Goal: Task Accomplishment & Management: Manage account settings

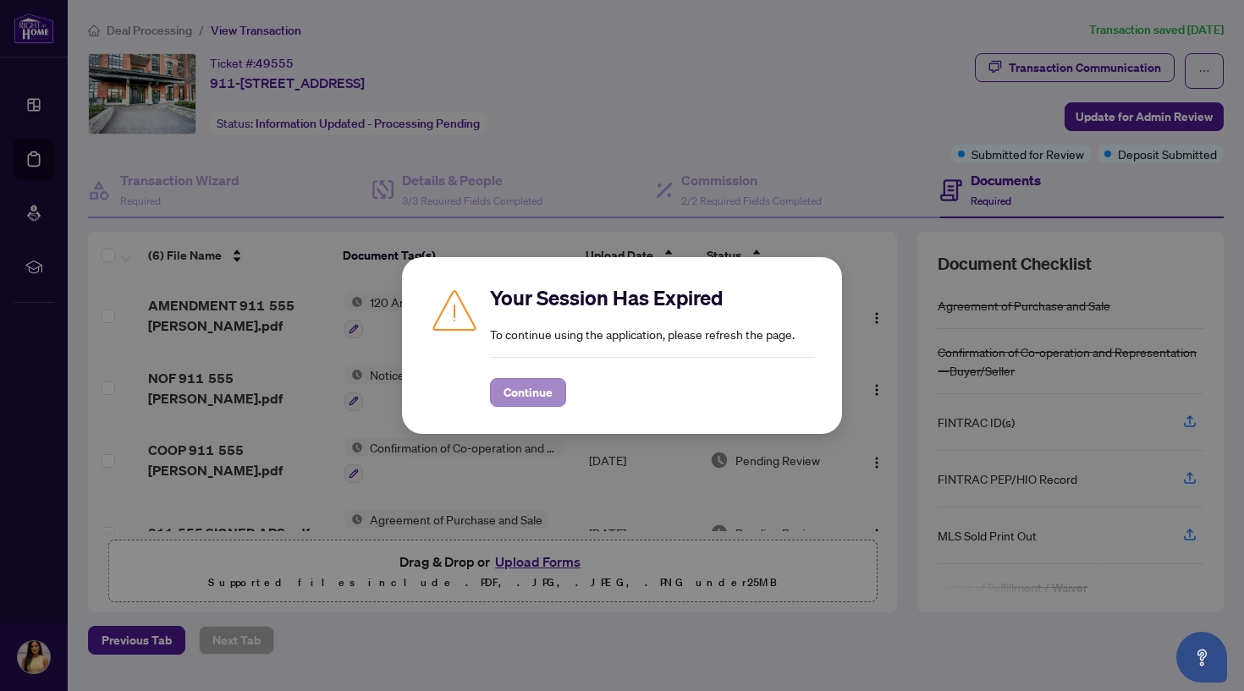
click at [519, 397] on span "Continue" at bounding box center [528, 392] width 49 height 27
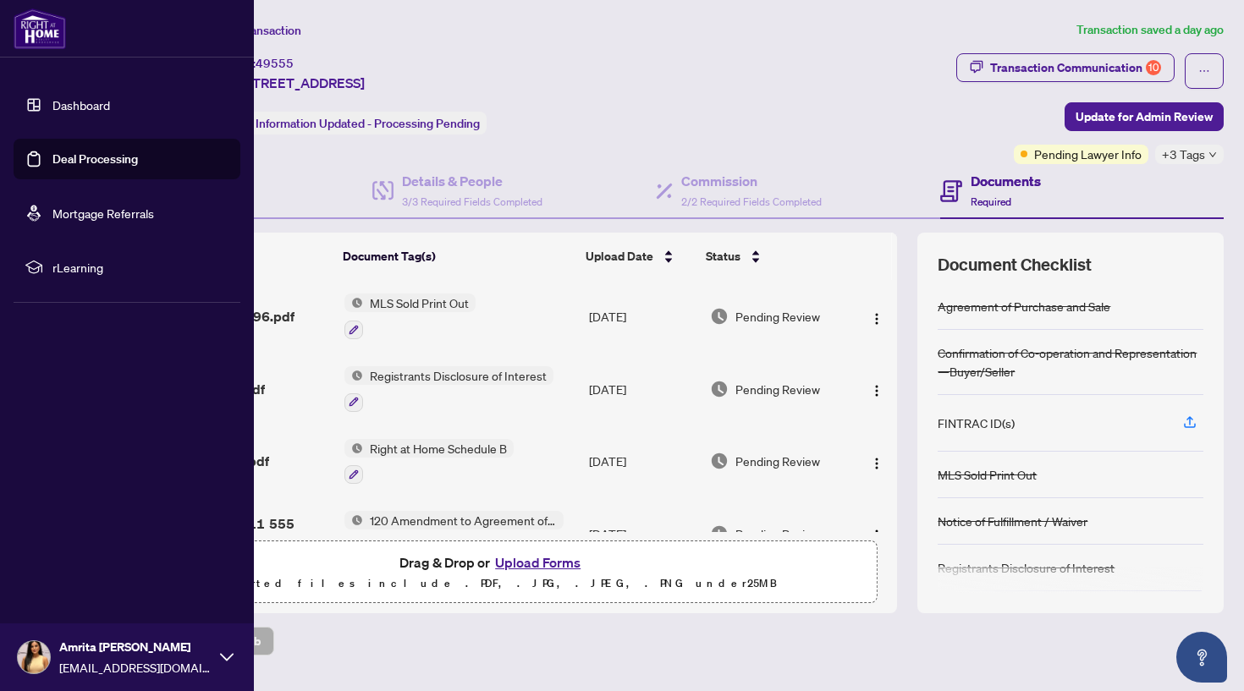
click at [52, 108] on link "Dashboard" at bounding box center [81, 104] width 58 height 15
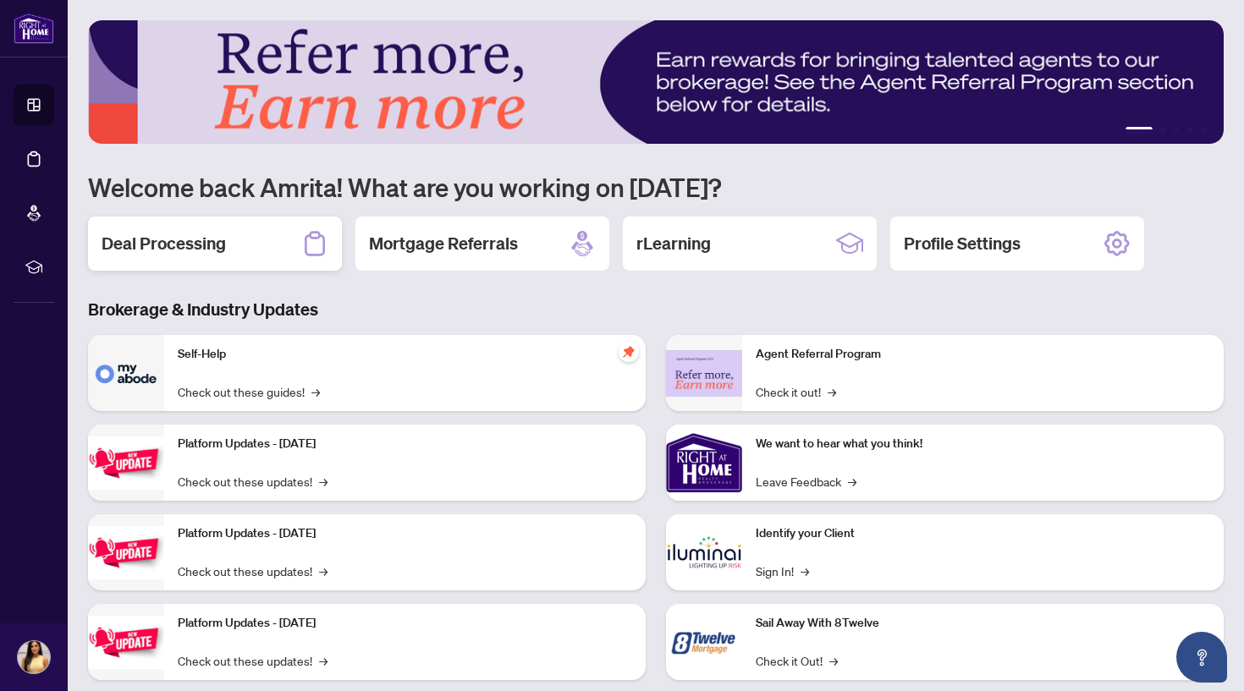
click at [238, 241] on div "Deal Processing" at bounding box center [215, 244] width 254 height 54
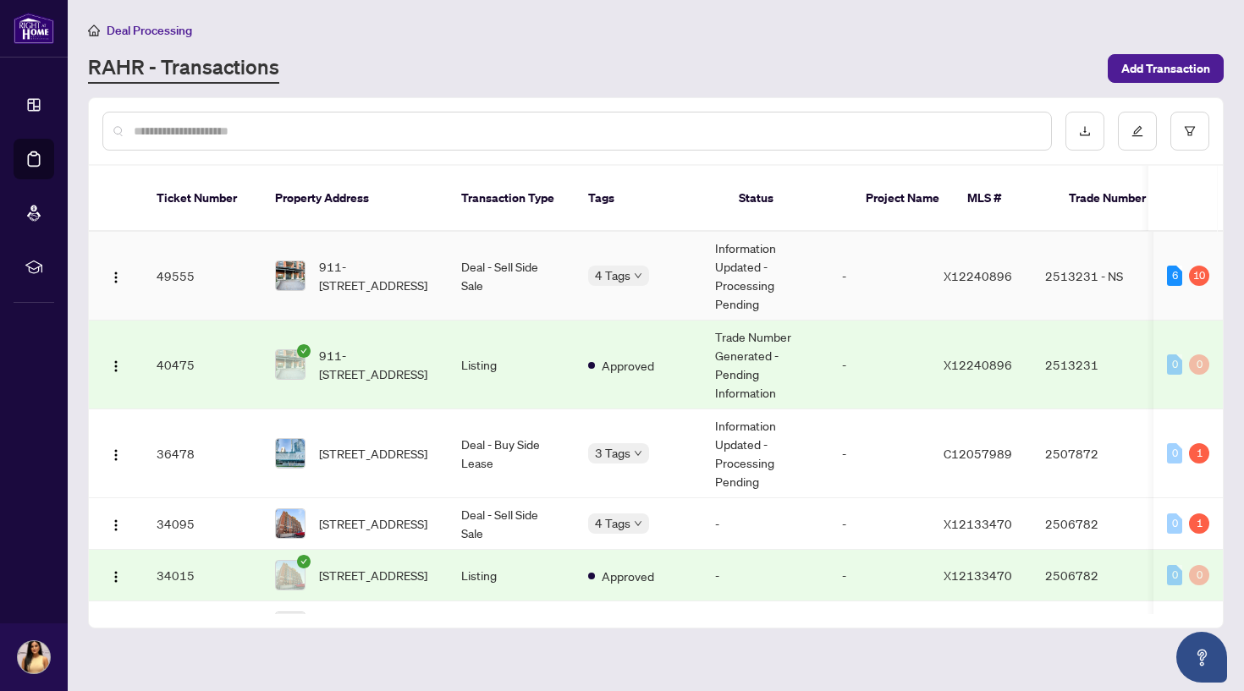
click at [1189, 266] on div "10" at bounding box center [1199, 276] width 20 height 20
click at [1088, 245] on td "2513231 - NS" at bounding box center [1091, 276] width 118 height 89
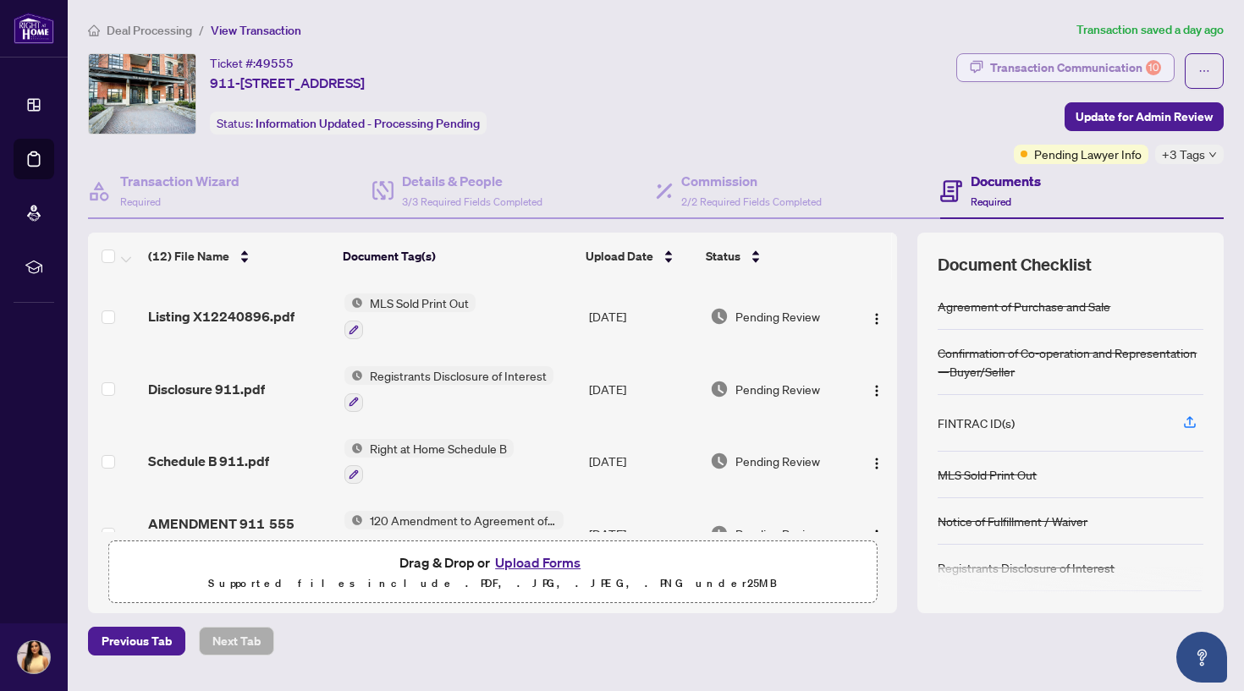
click at [1080, 61] on div "Transaction Communication 10" at bounding box center [1075, 67] width 171 height 27
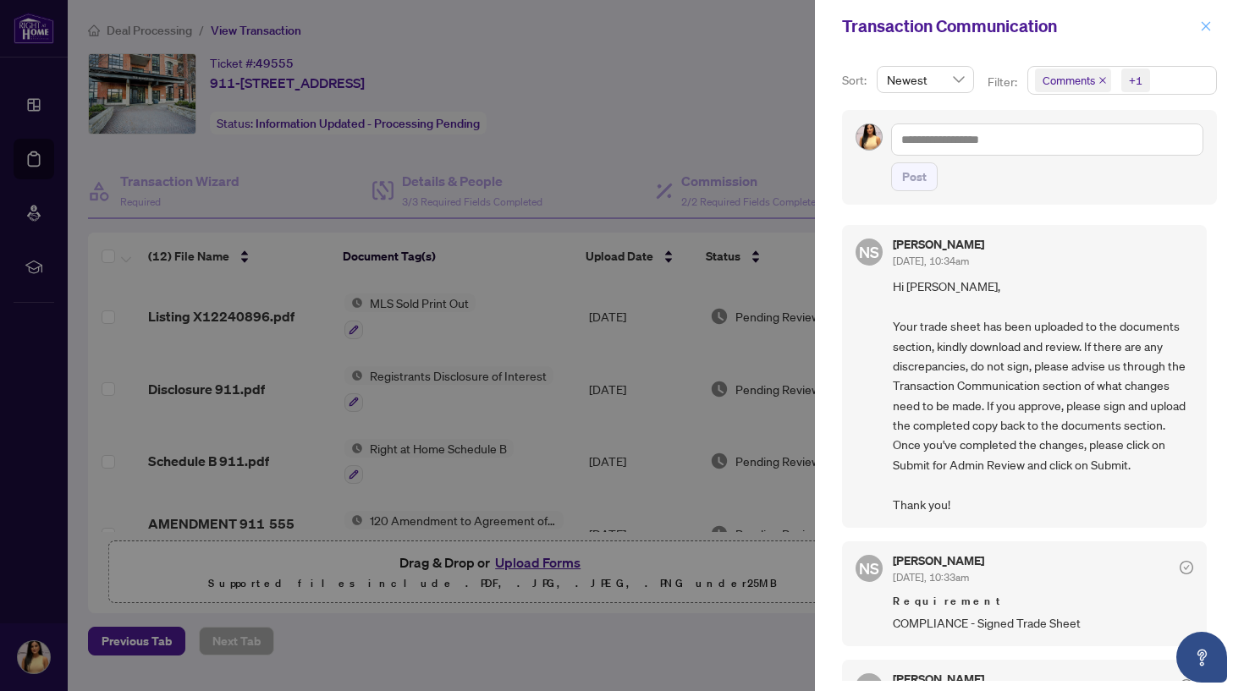
click at [1209, 27] on icon "close" at bounding box center [1206, 26] width 12 height 12
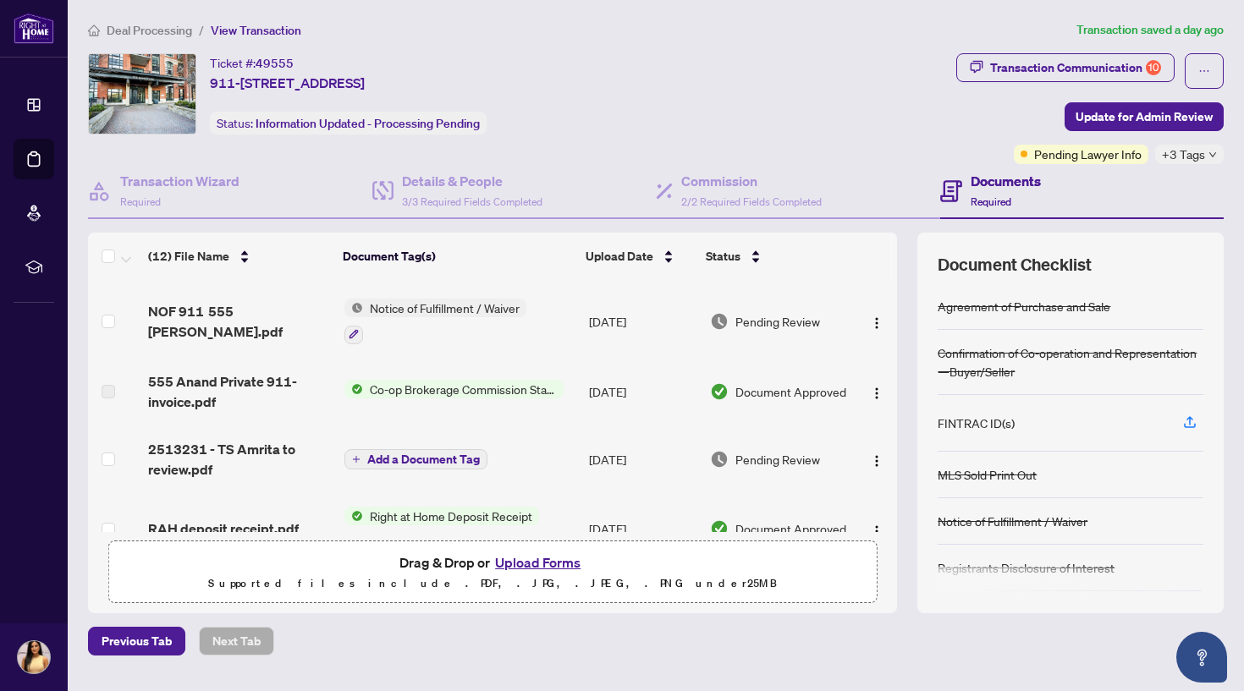
scroll to position [299, 0]
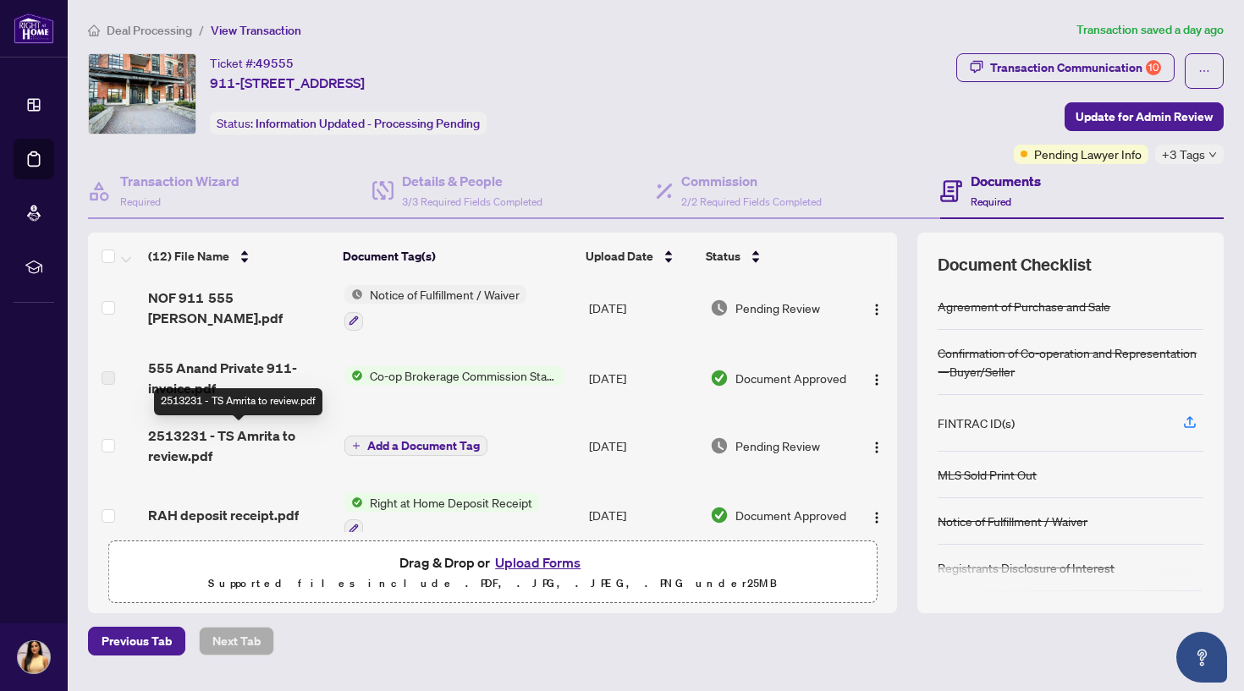
click at [258, 427] on span "2513231 - TS Amrita to review.pdf" at bounding box center [239, 446] width 182 height 41
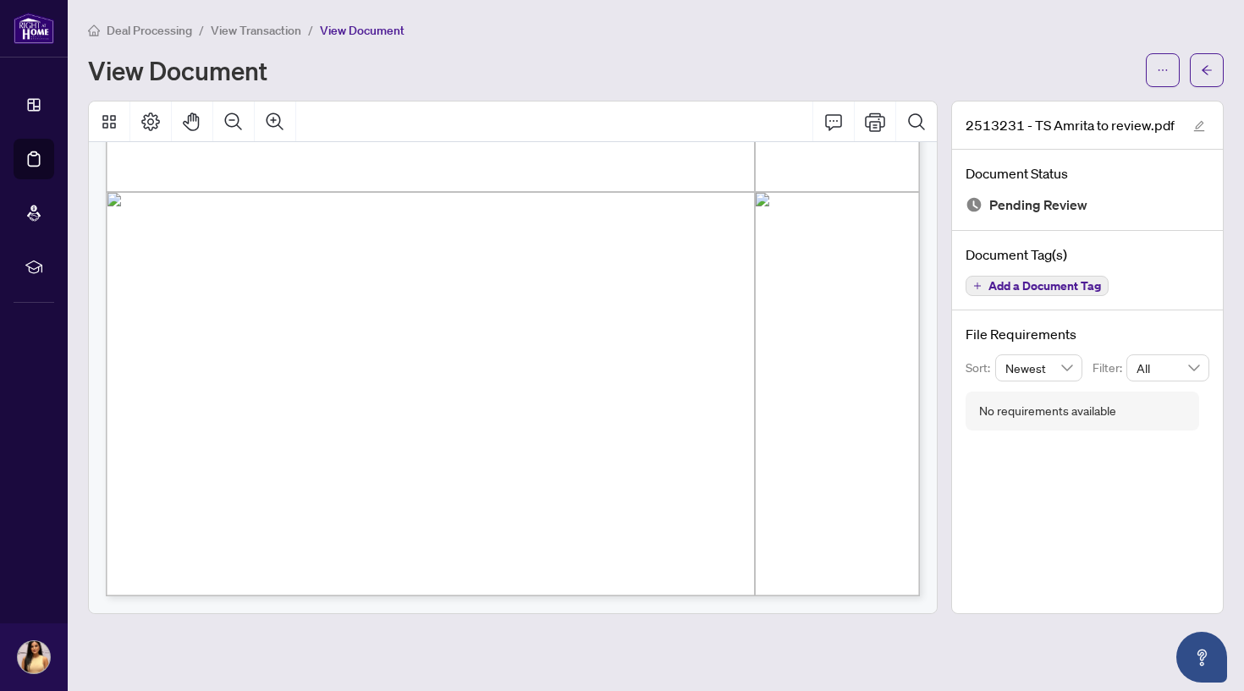
scroll to position [612, 0]
click at [1204, 79] on span "button" at bounding box center [1207, 70] width 12 height 27
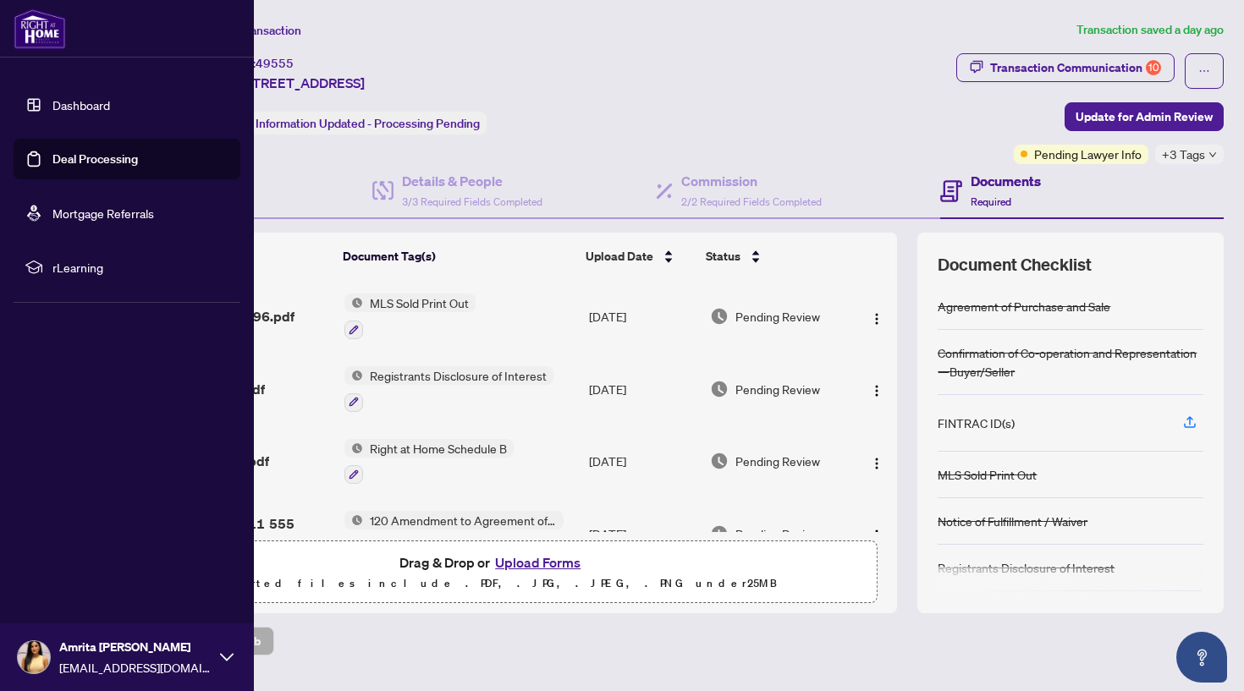
click at [52, 101] on link "Dashboard" at bounding box center [81, 104] width 58 height 15
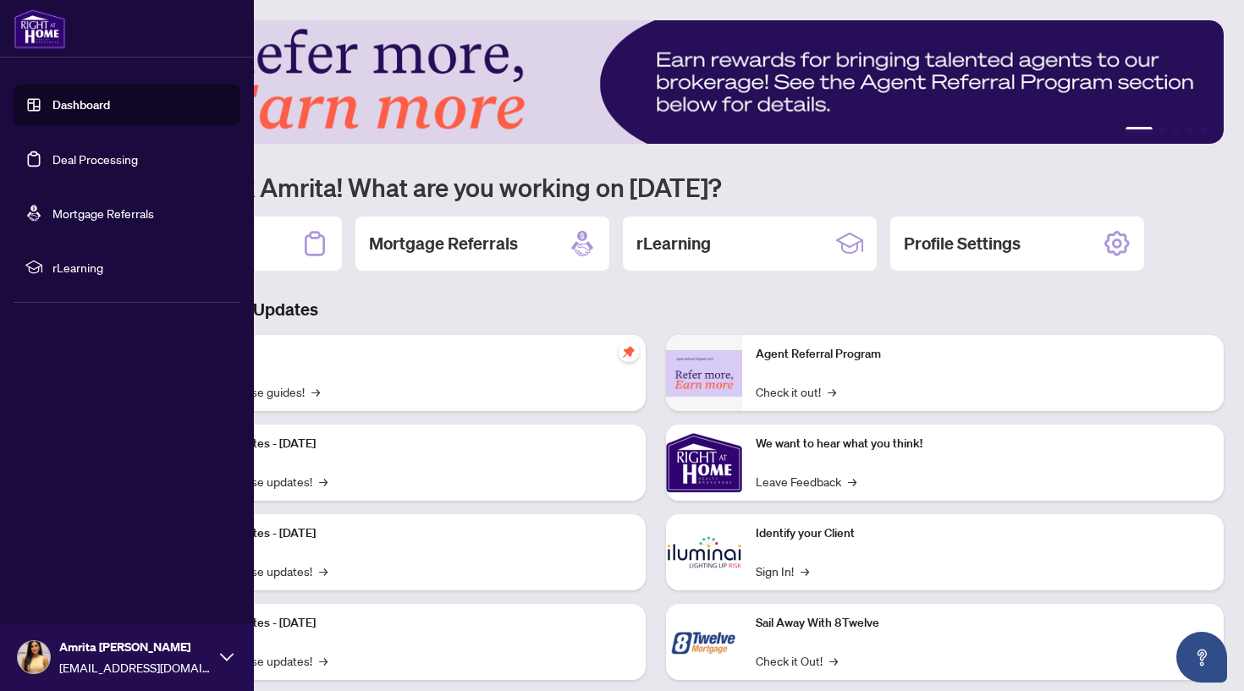
click at [113, 155] on link "Deal Processing" at bounding box center [94, 158] width 85 height 15
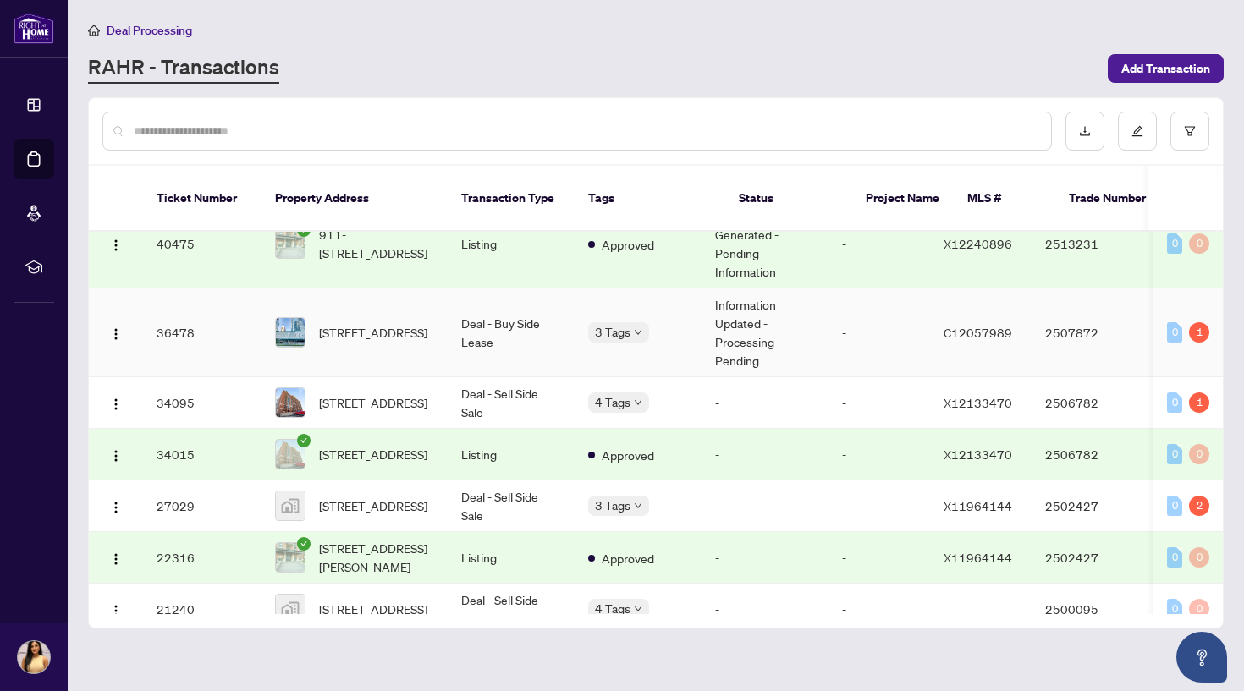
scroll to position [120, 0]
click at [524, 328] on td "Deal - Buy Side Lease" at bounding box center [511, 333] width 127 height 89
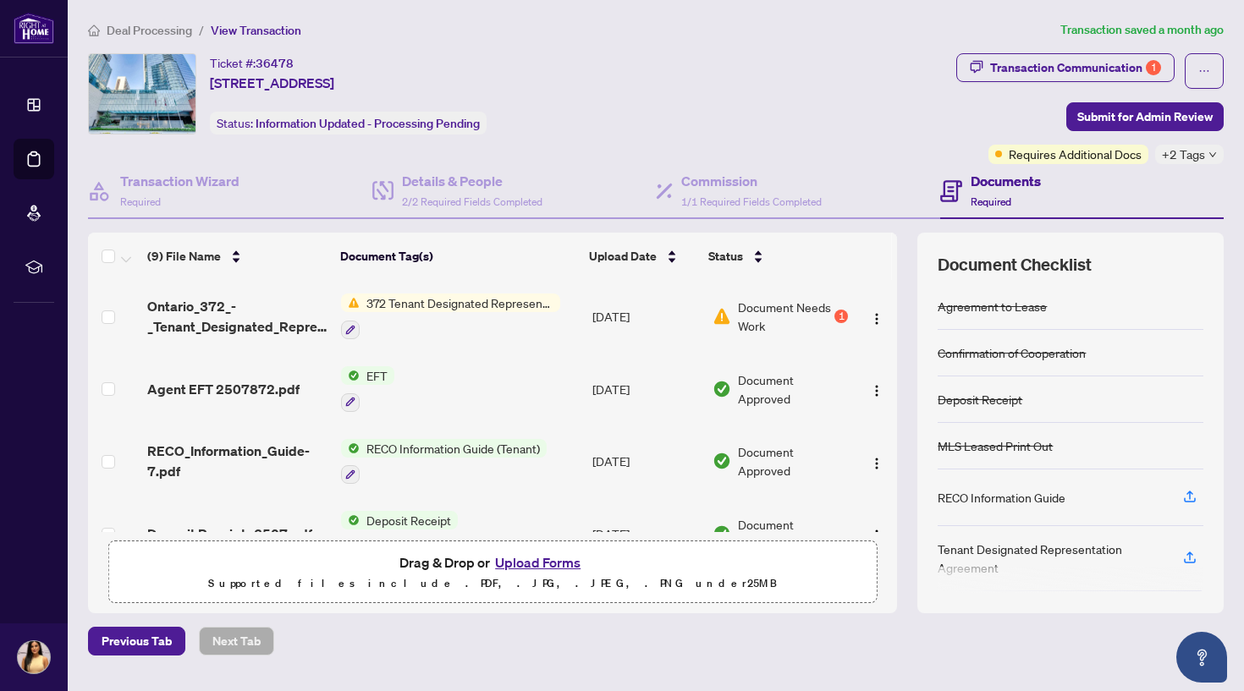
click at [804, 305] on span "Document Needs Work" at bounding box center [785, 316] width 94 height 37
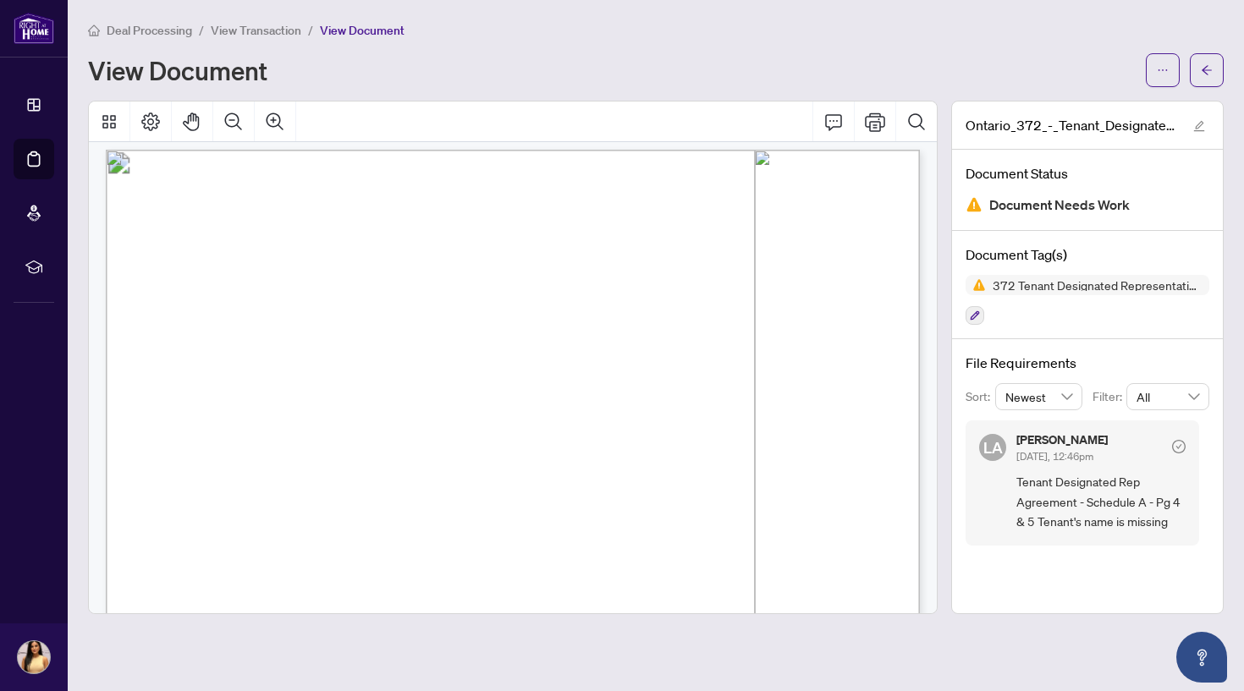
scroll to position [4207, 0]
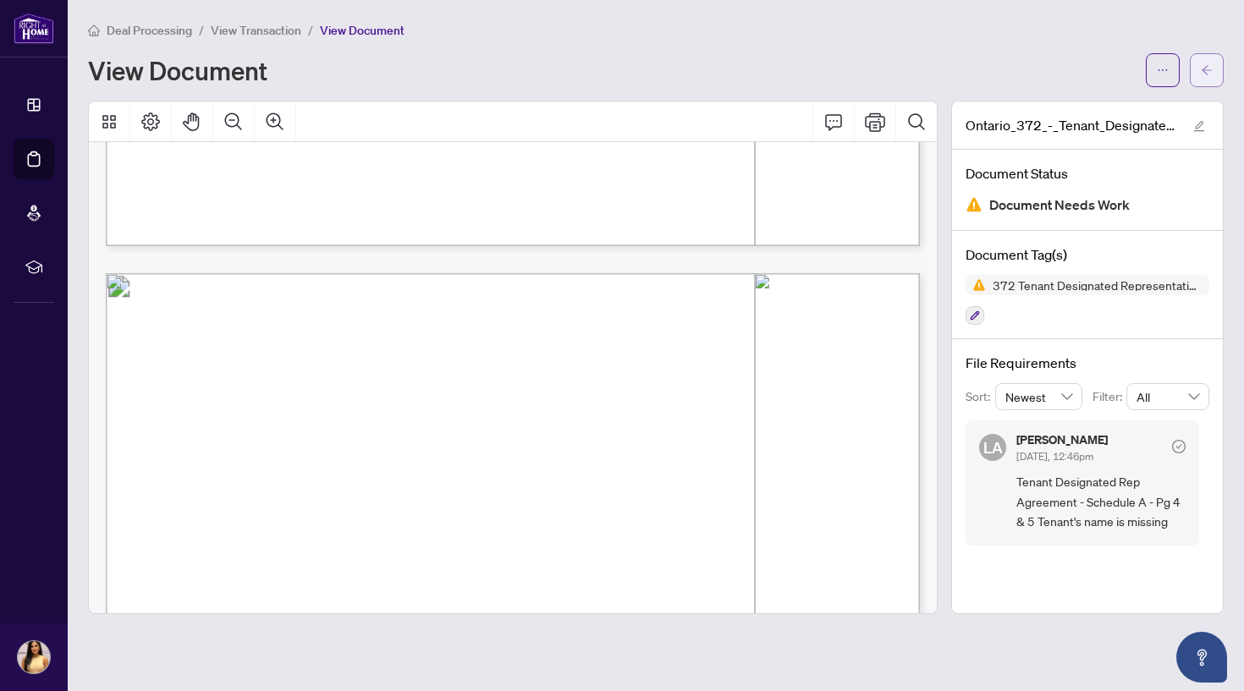
click at [1216, 59] on button "button" at bounding box center [1207, 70] width 34 height 34
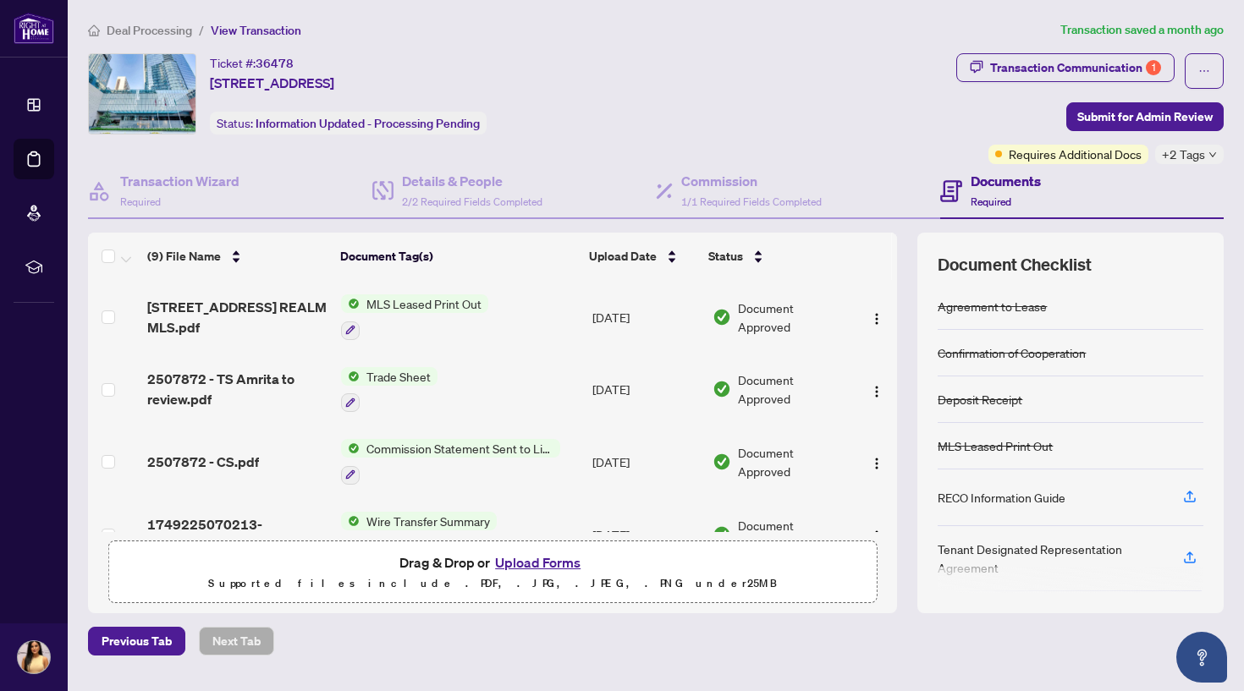
scroll to position [267, 0]
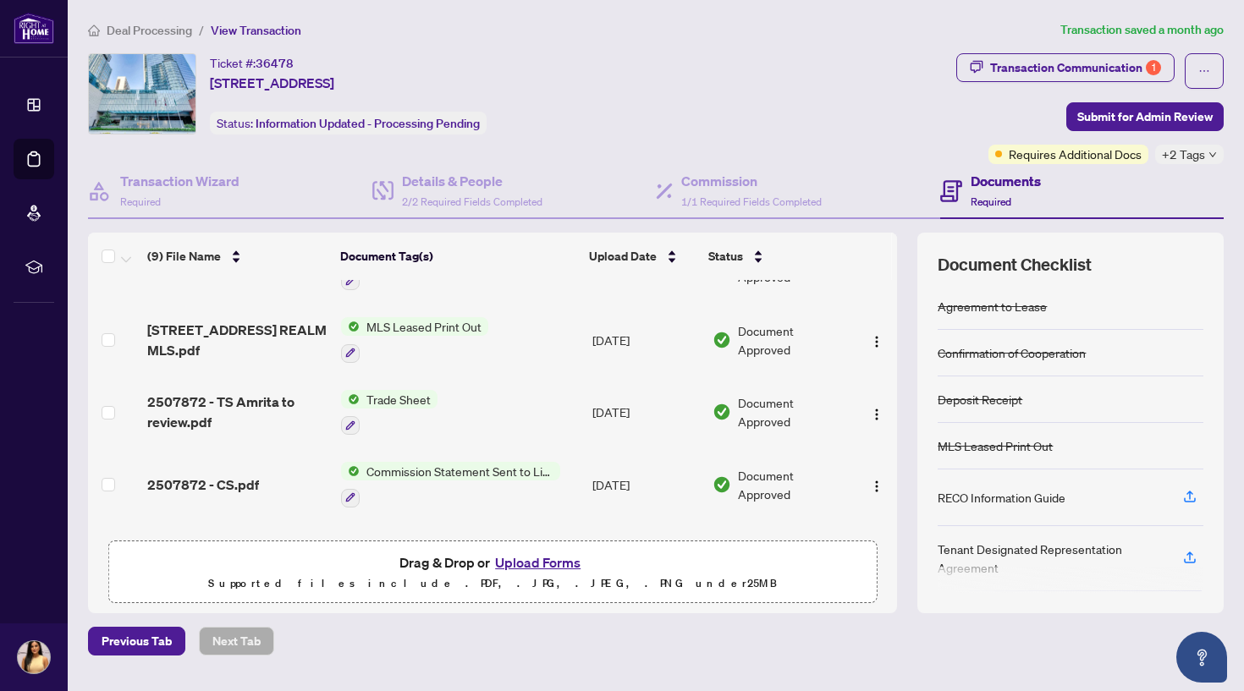
click at [256, 401] on span "2507872 - TS Amrita to review.pdf" at bounding box center [237, 412] width 180 height 41
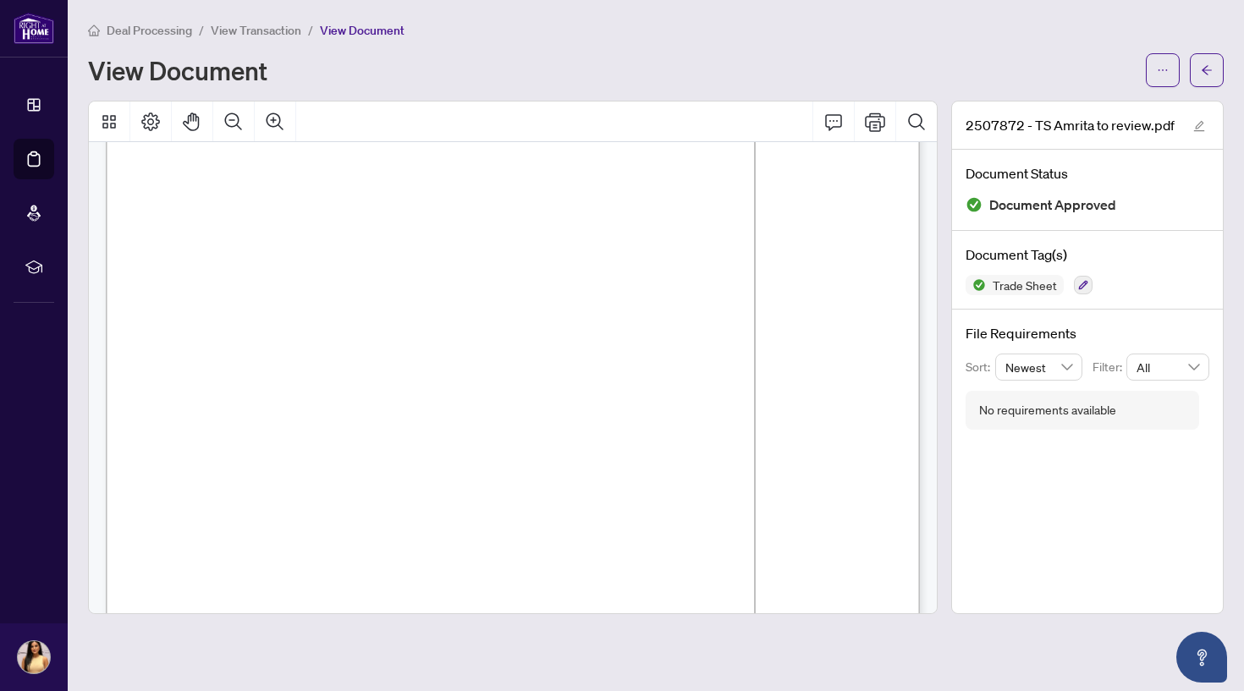
scroll to position [193, 0]
click at [1203, 68] on icon "arrow-left" at bounding box center [1207, 70] width 12 height 12
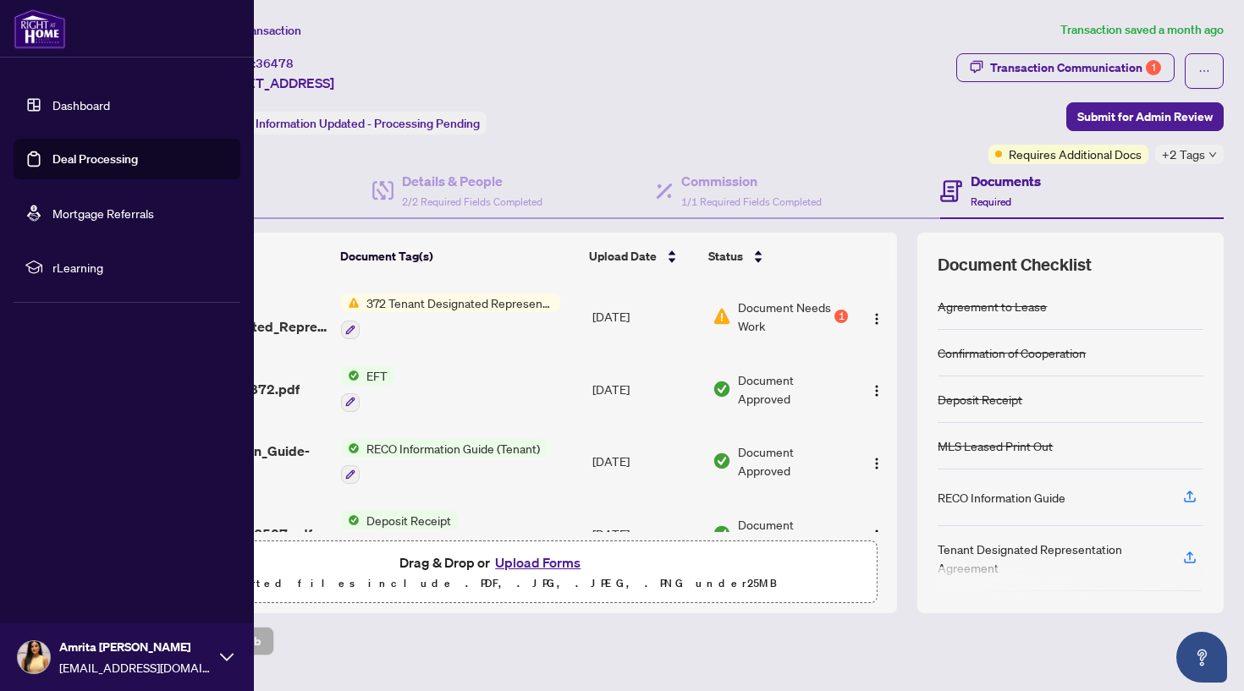
click at [84, 151] on link "Deal Processing" at bounding box center [94, 158] width 85 height 15
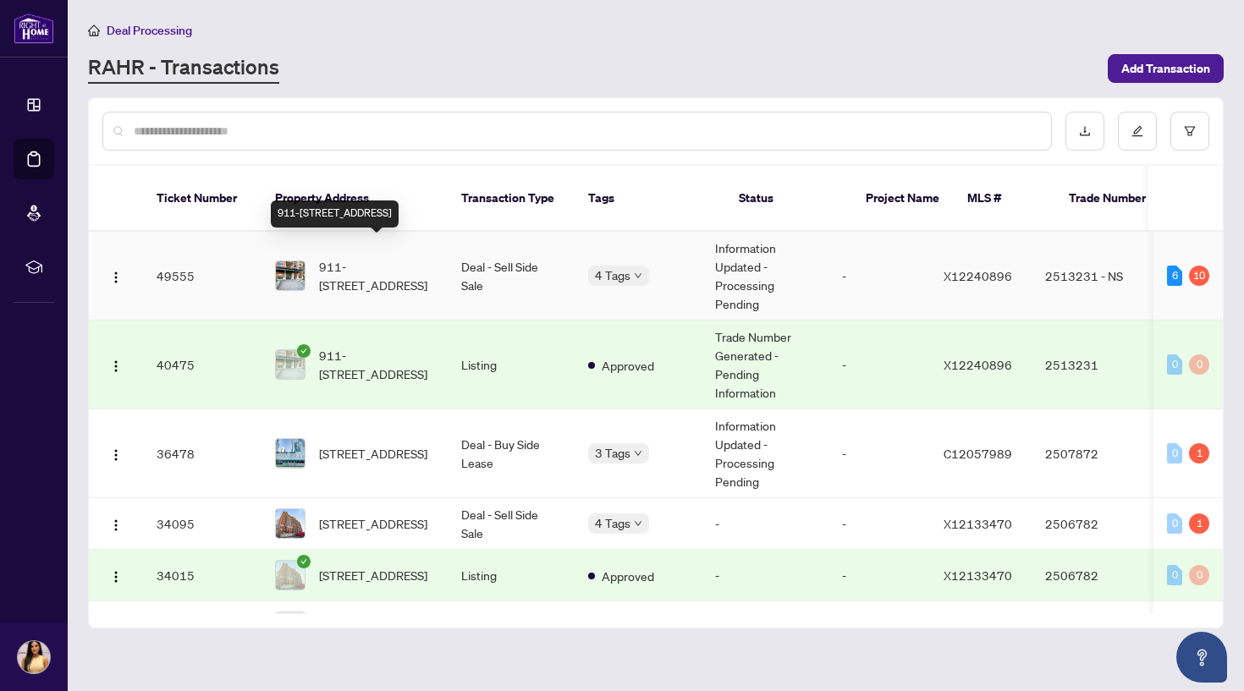
click at [407, 264] on span "911-[STREET_ADDRESS]" at bounding box center [376, 275] width 115 height 37
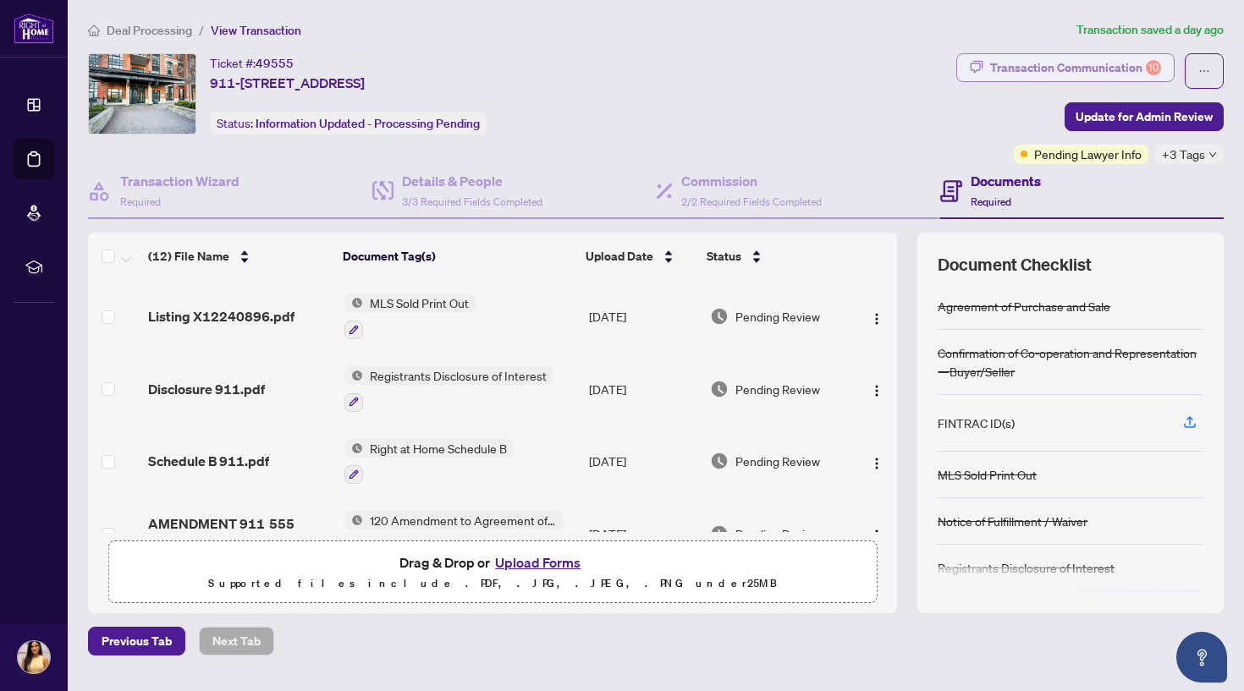
click at [1094, 77] on div "Transaction Communication 10" at bounding box center [1075, 67] width 171 height 27
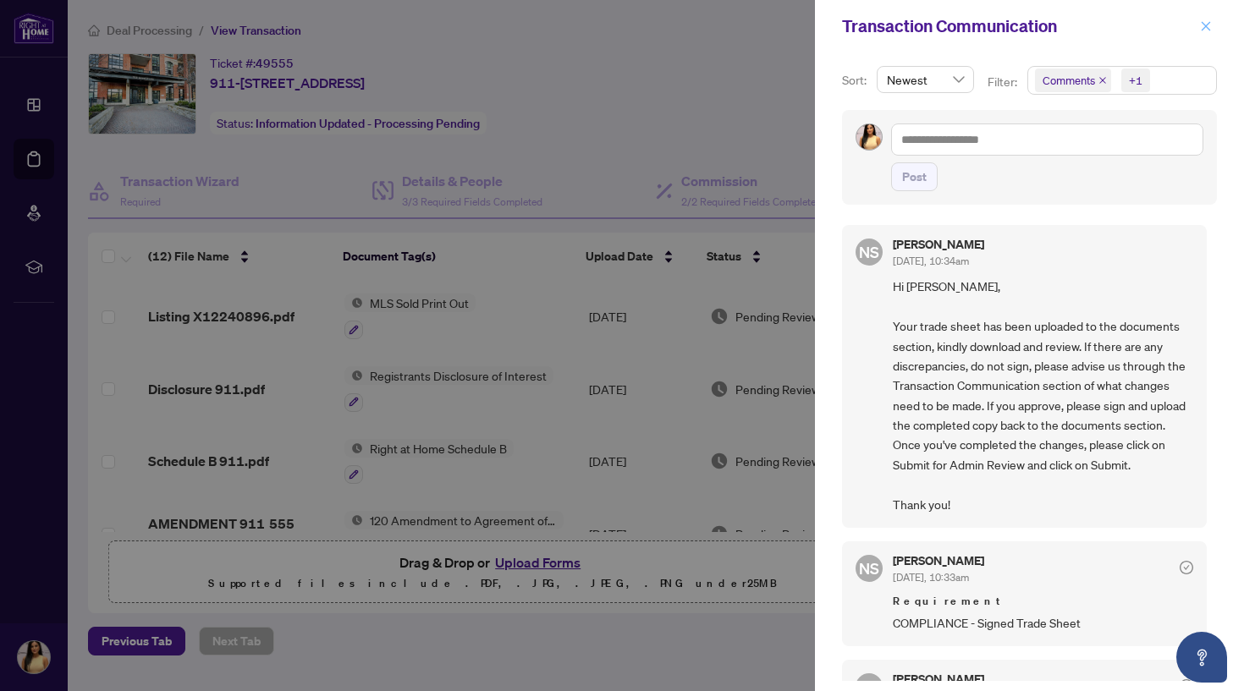
click at [1203, 23] on icon "close" at bounding box center [1206, 25] width 9 height 9
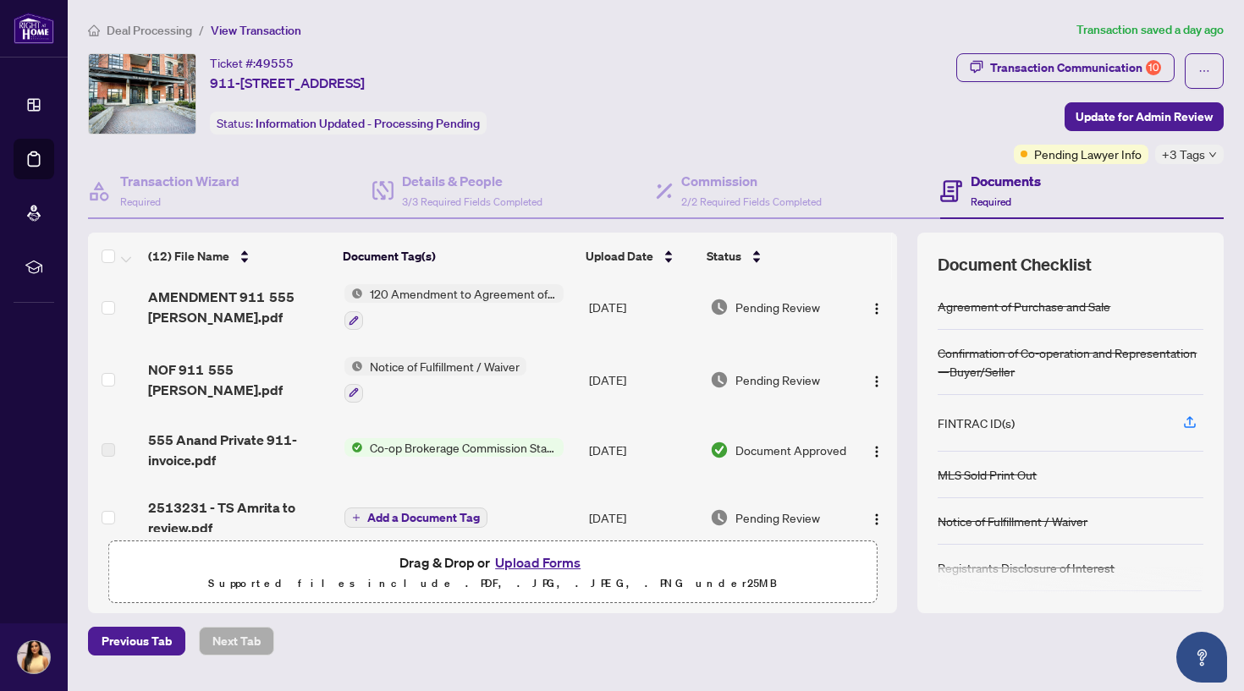
scroll to position [234, 0]
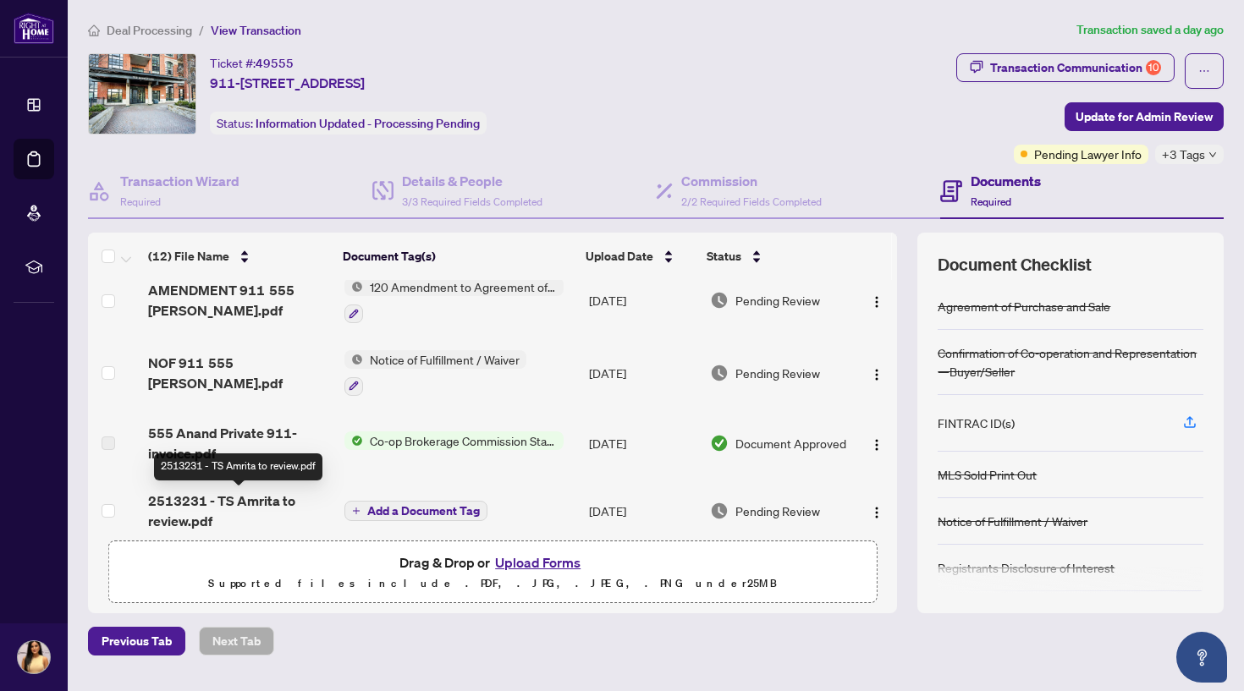
click at [278, 512] on span "2513231 - TS Amrita to review.pdf" at bounding box center [239, 511] width 182 height 41
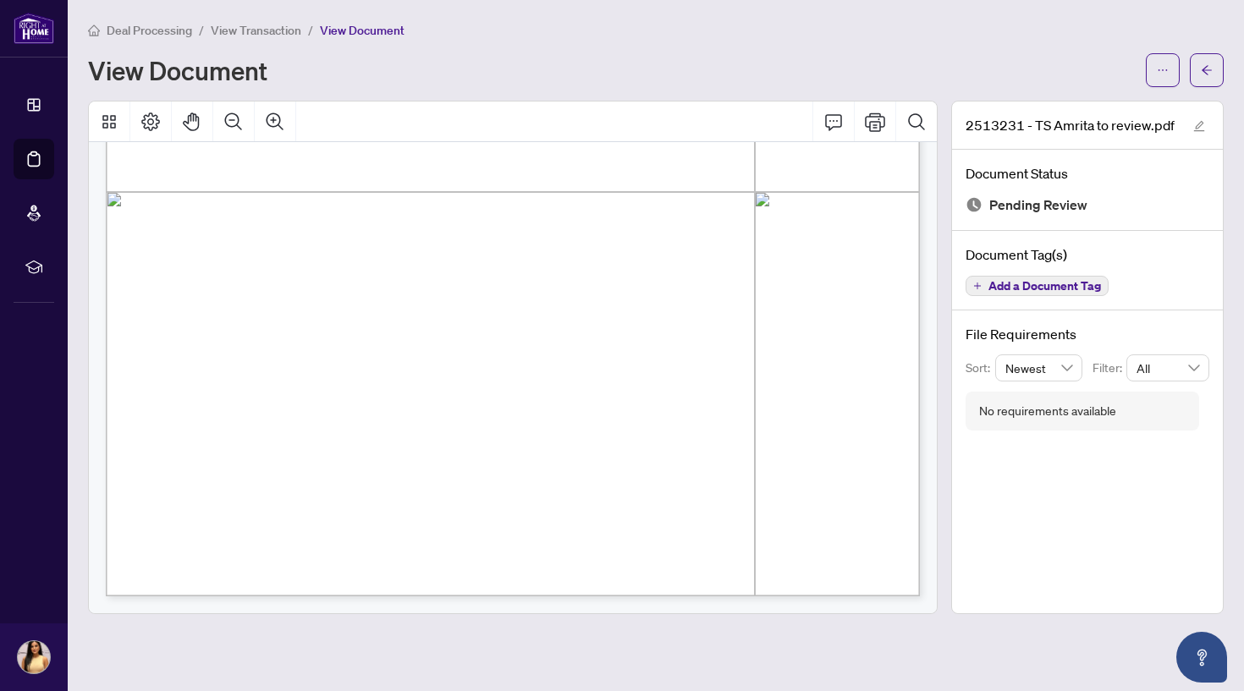
scroll to position [616, 0]
click at [1167, 65] on icon "ellipsis" at bounding box center [1163, 70] width 12 height 12
click at [1095, 118] on li "Download" at bounding box center [1101, 106] width 149 height 27
